Goal: Task Accomplishment & Management: Complete application form

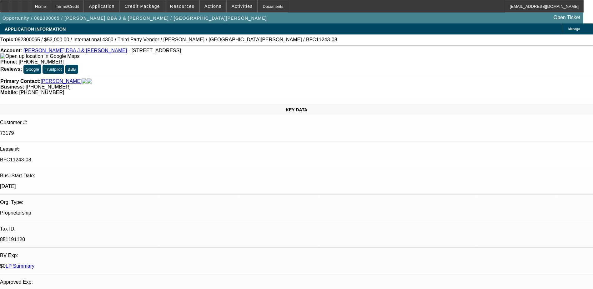
select select "0"
select select "3"
select select "0"
select select "6"
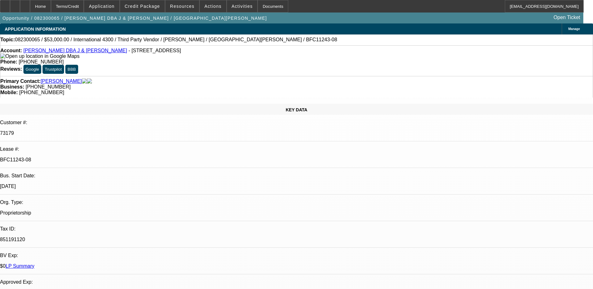
select select "0"
select select "3"
select select "0"
select select "6"
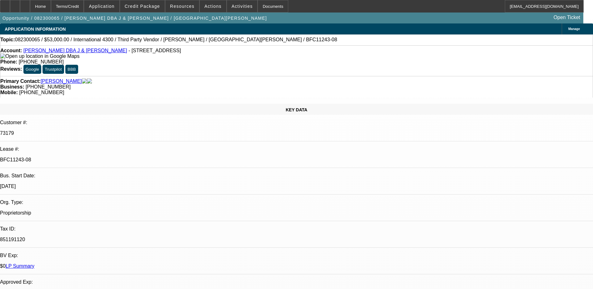
select select "0"
select select "2"
select select "0"
select select "6"
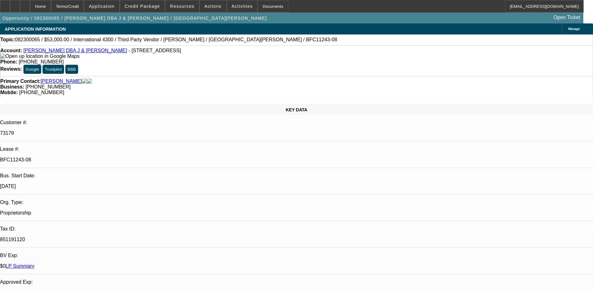
select select "0"
select select "2"
select select "0"
select select "6"
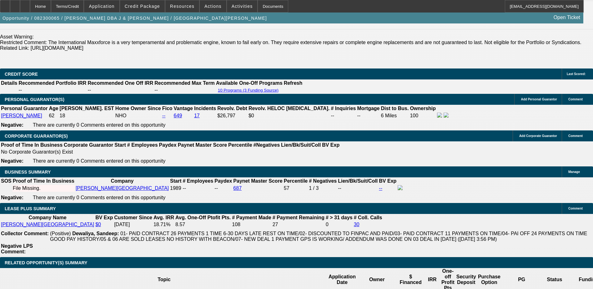
scroll to position [1031, 0]
